Goal: Information Seeking & Learning: Compare options

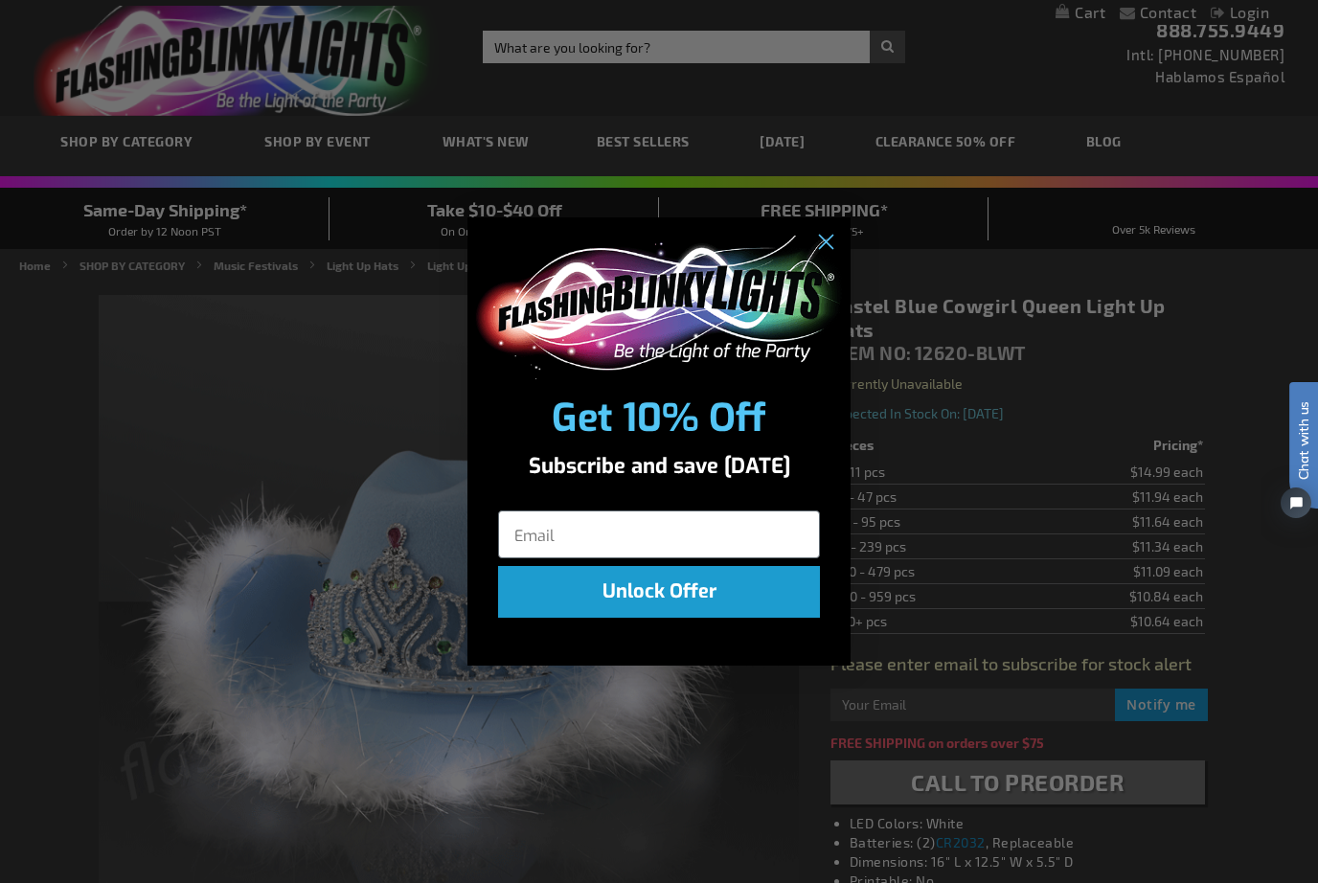
scroll to position [4, 0]
click at [828, 258] on circle "Close dialog" at bounding box center [826, 242] width 32 height 32
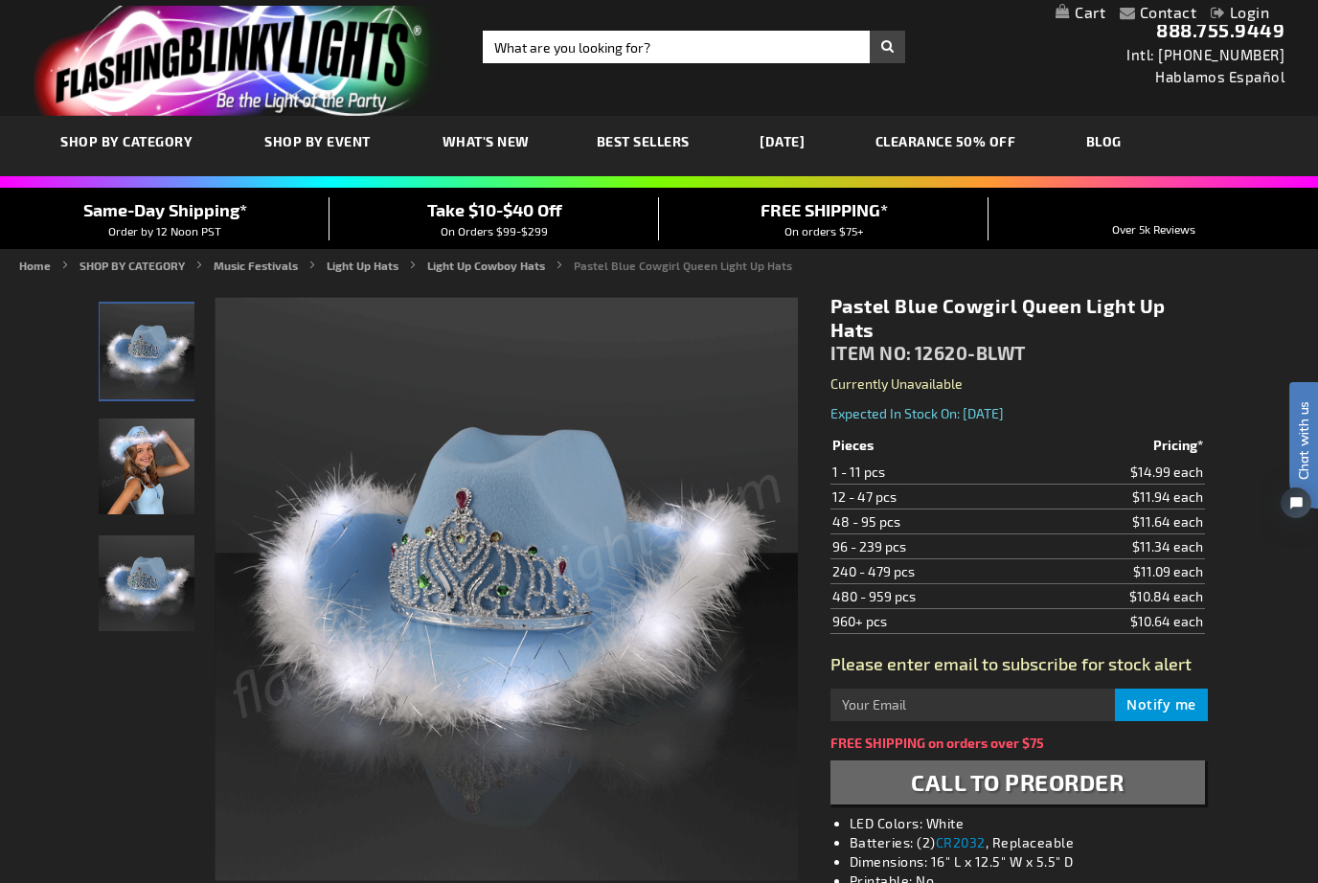
scroll to position [68, 0]
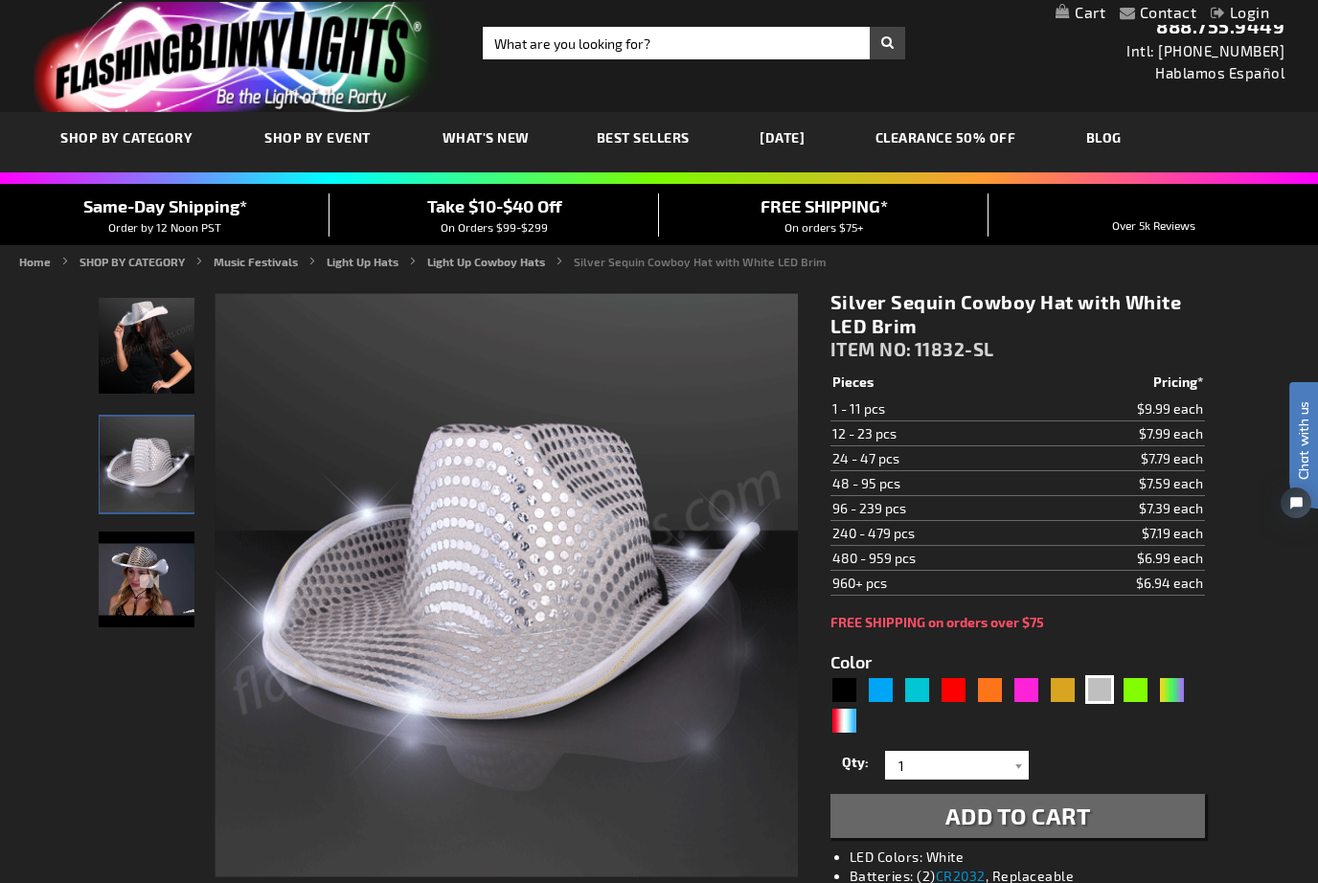
scroll to position [72, 0]
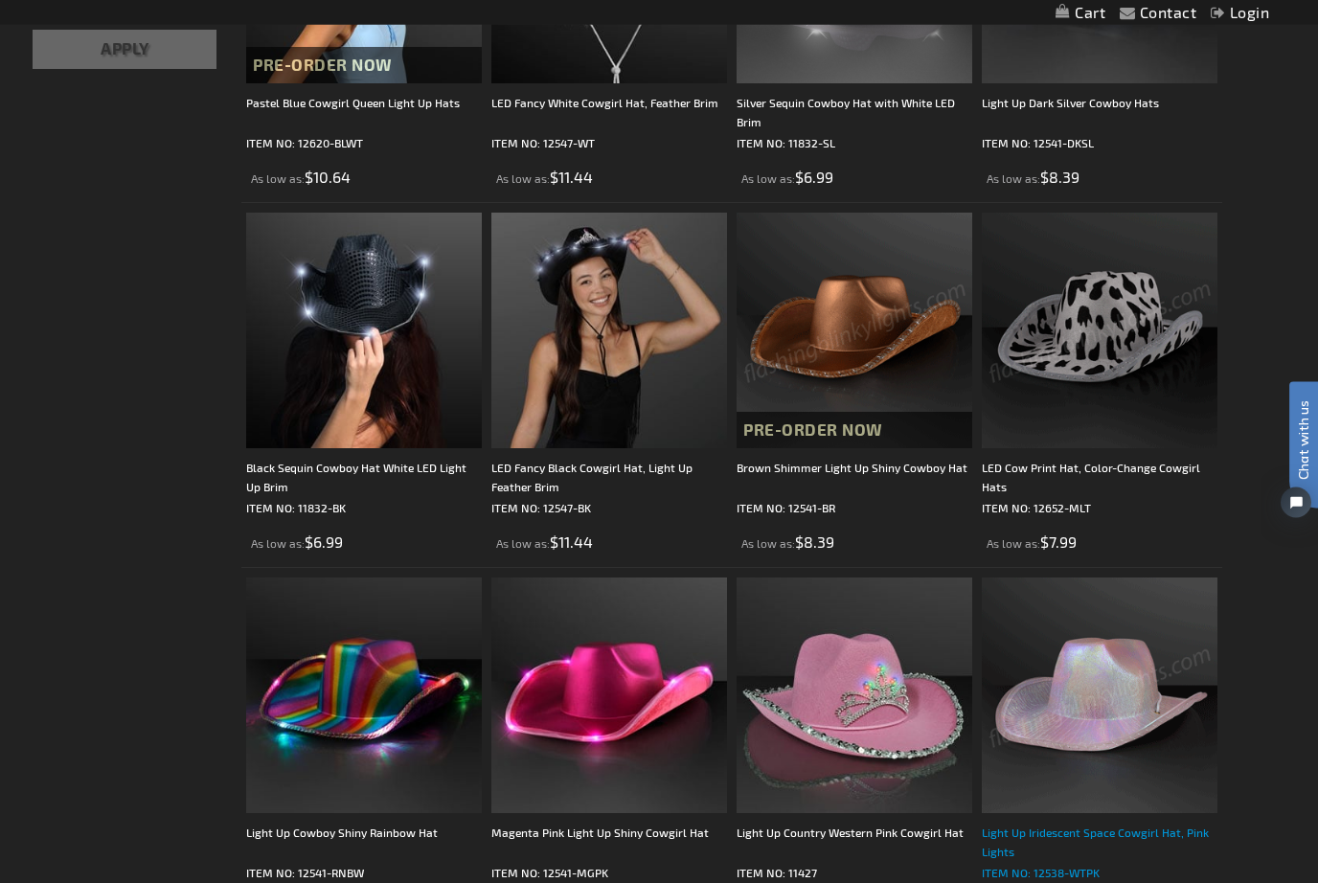
scroll to position [562, 0]
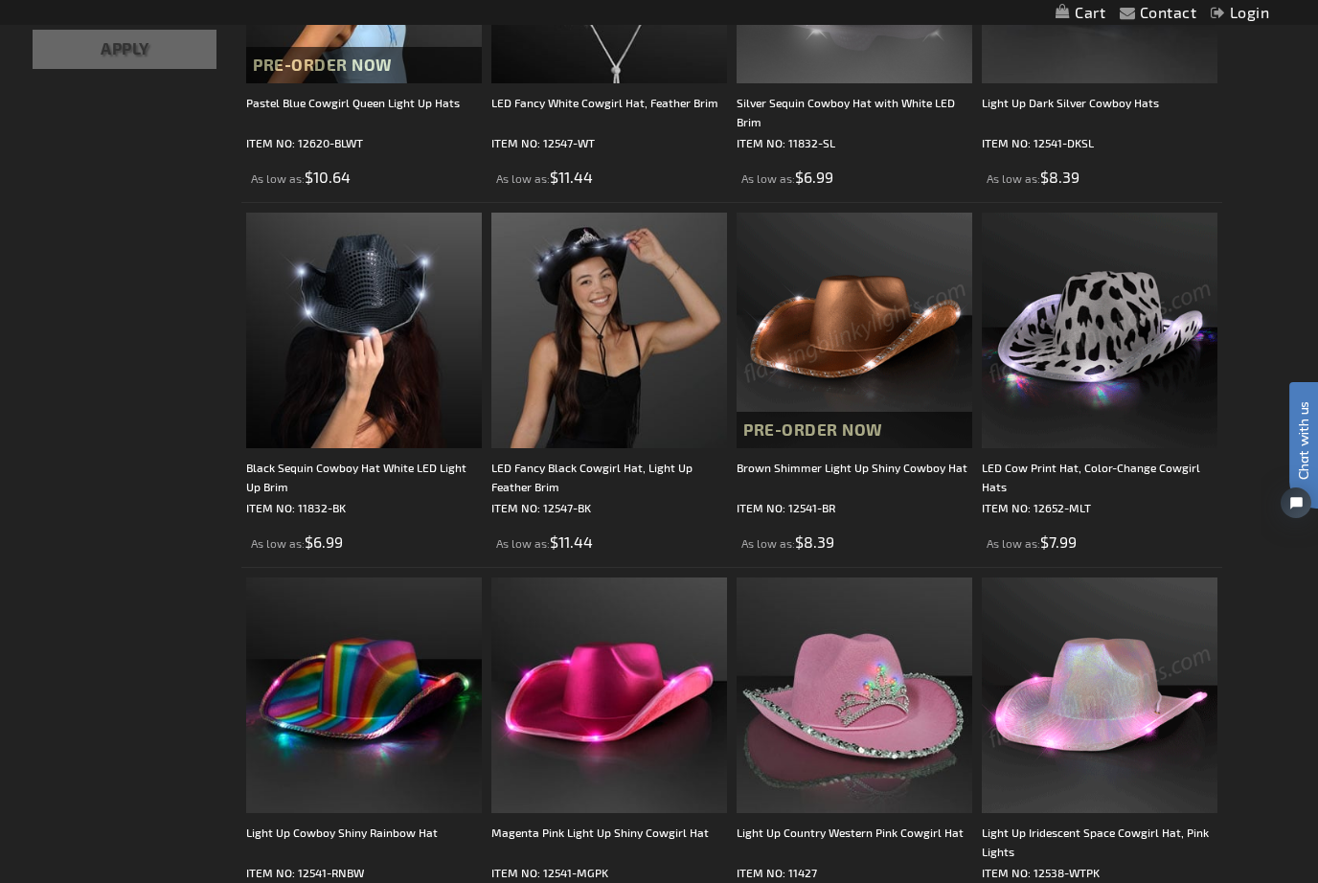
click at [1145, 755] on img at bounding box center [1100, 696] width 236 height 236
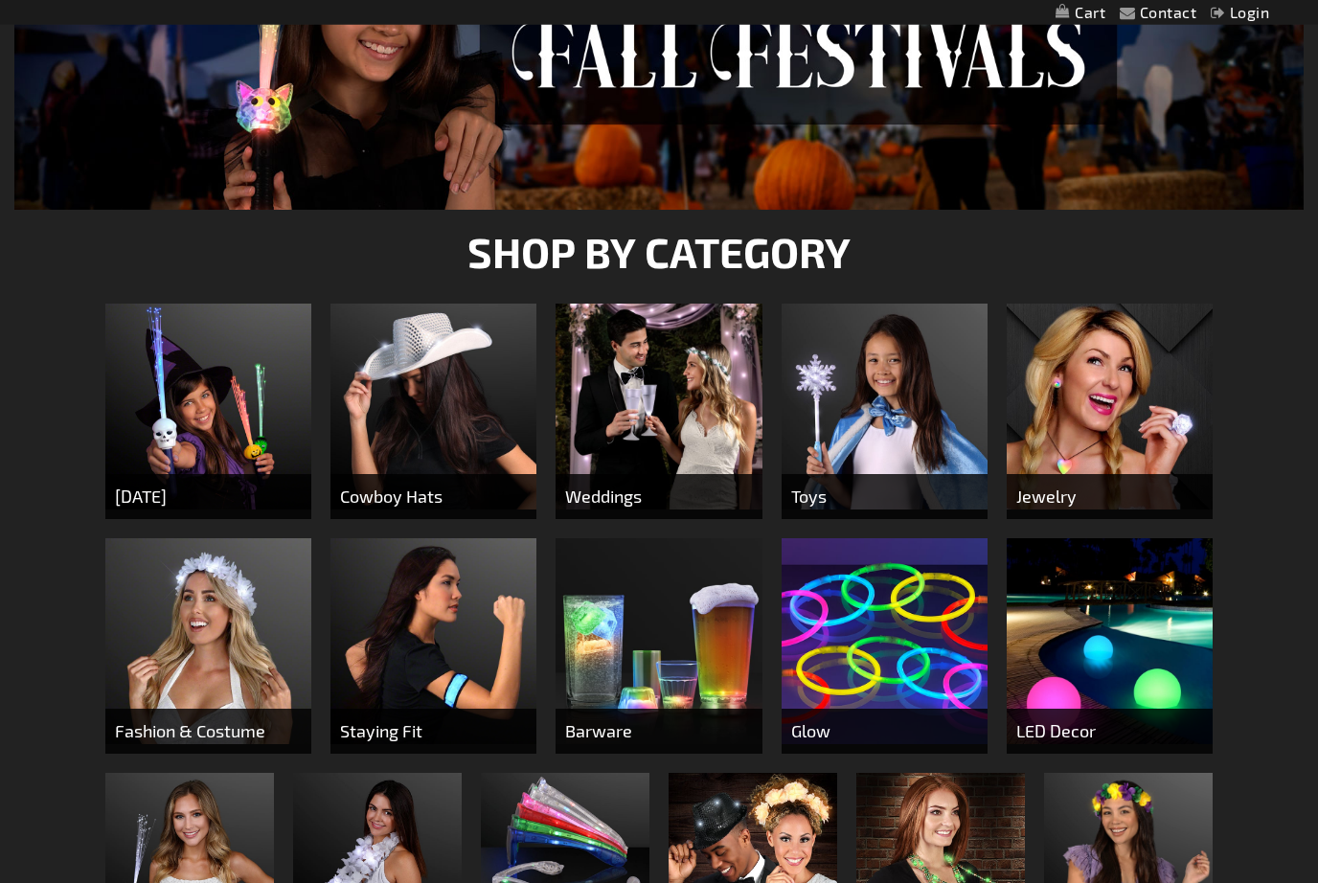
scroll to position [373, 0]
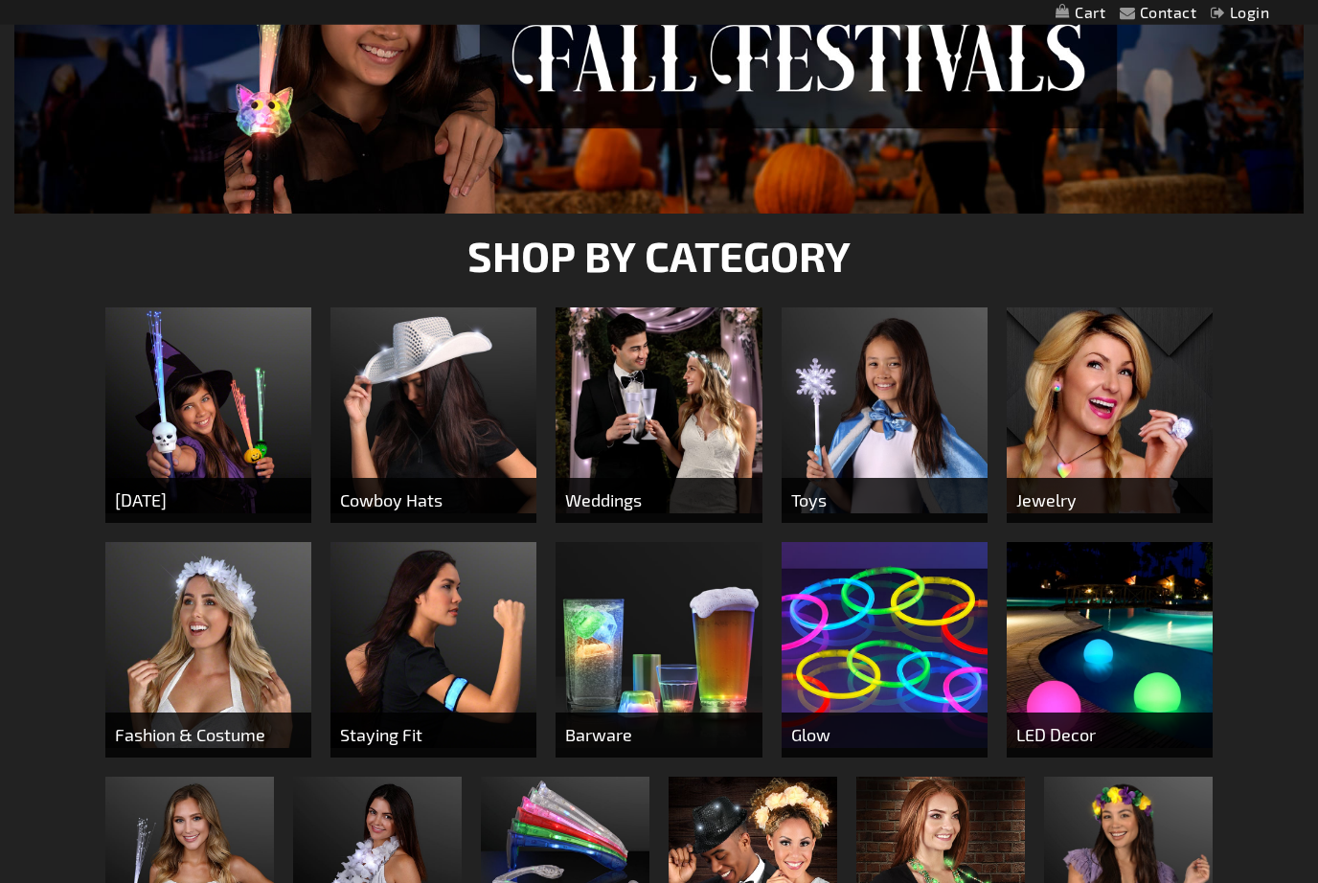
click at [423, 373] on img at bounding box center [434, 411] width 206 height 206
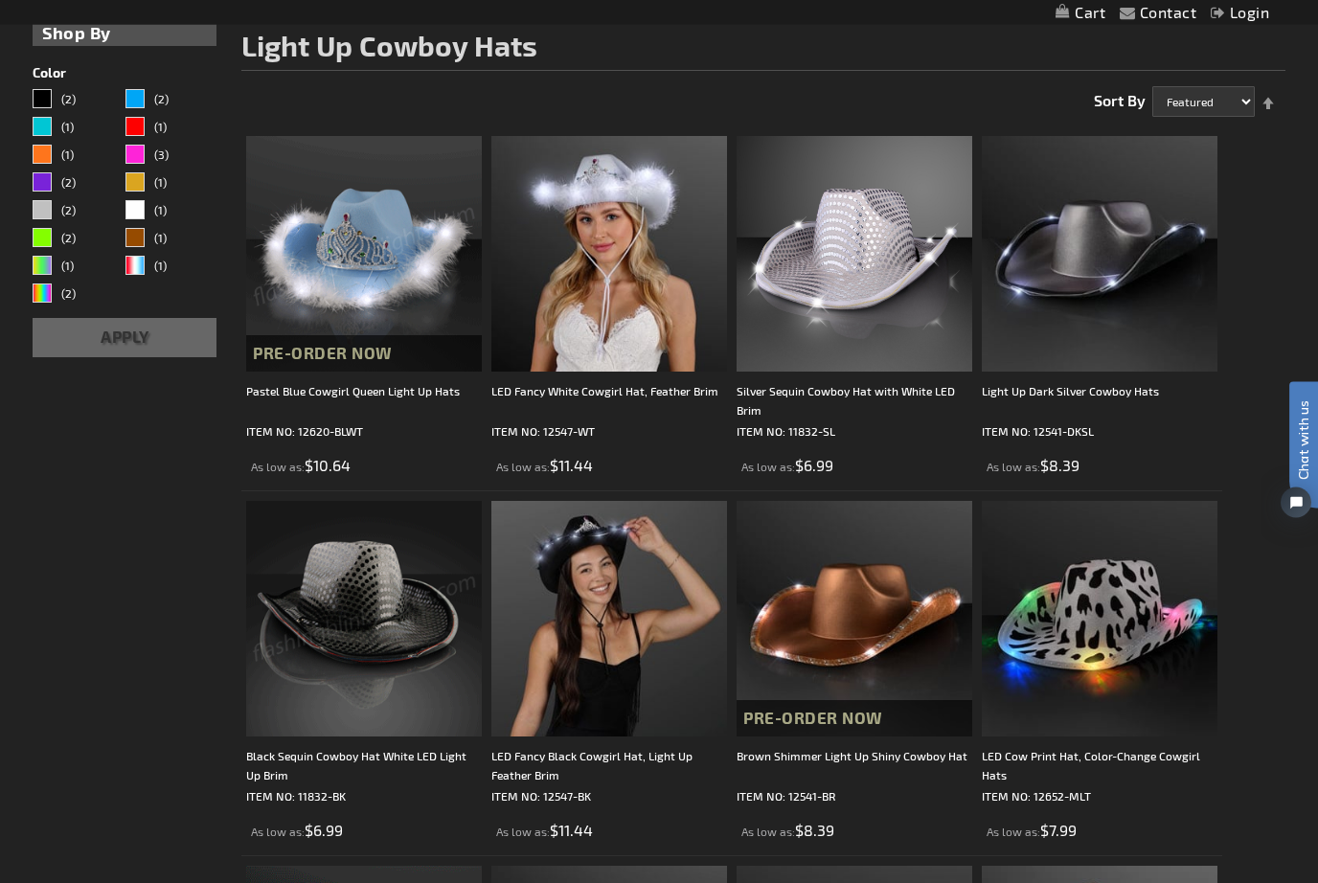
scroll to position [169, 0]
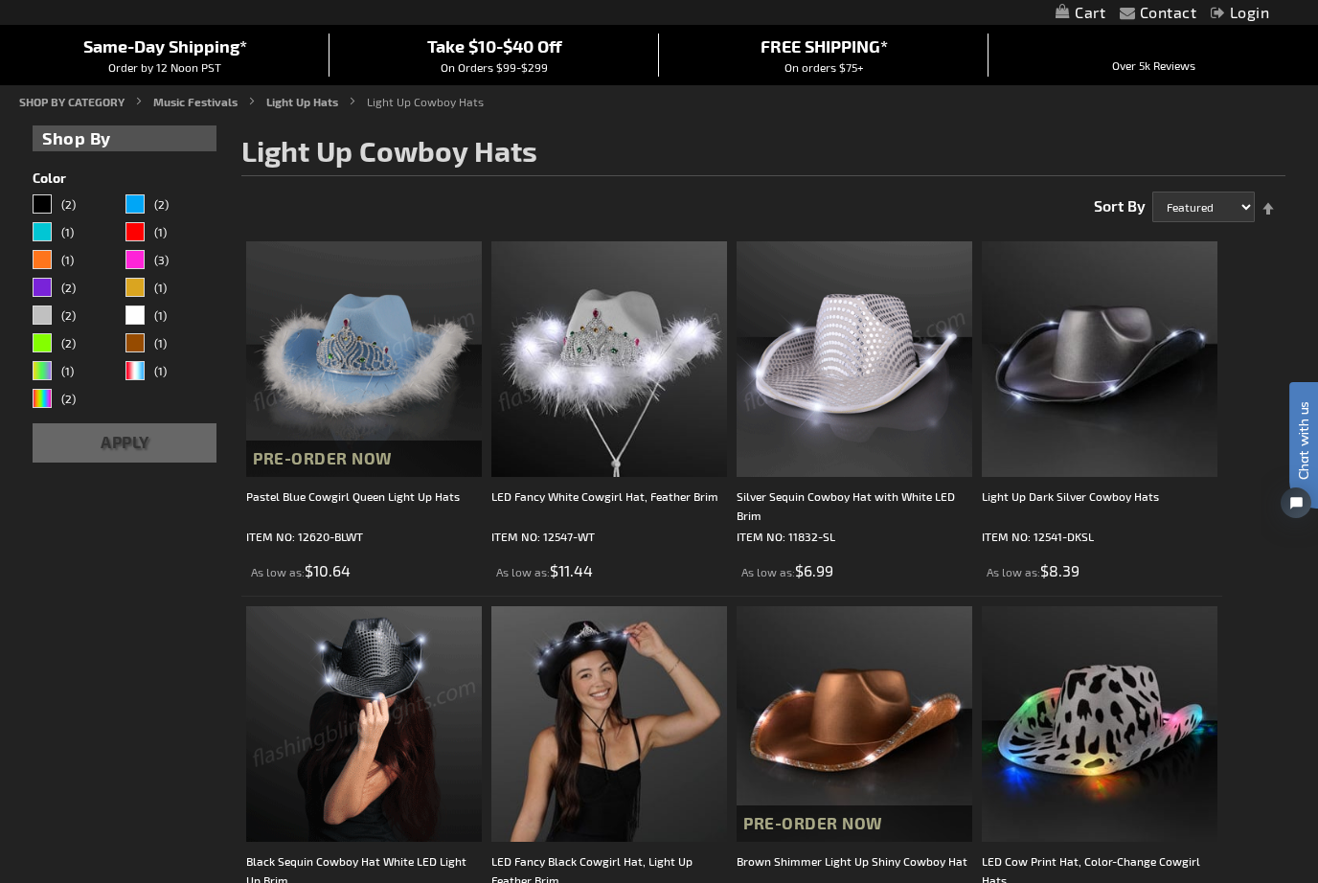
click at [894, 366] on img at bounding box center [855, 359] width 236 height 236
